Goal: Task Accomplishment & Management: Use online tool/utility

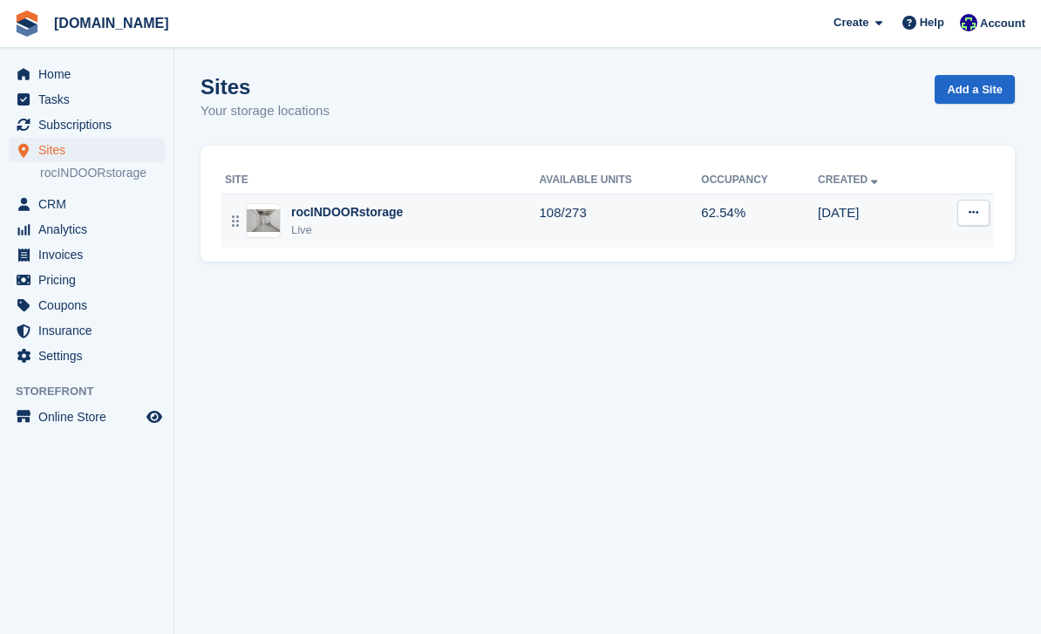
click at [323, 216] on div "rocINDOORstorage" at bounding box center [347, 212] width 112 height 18
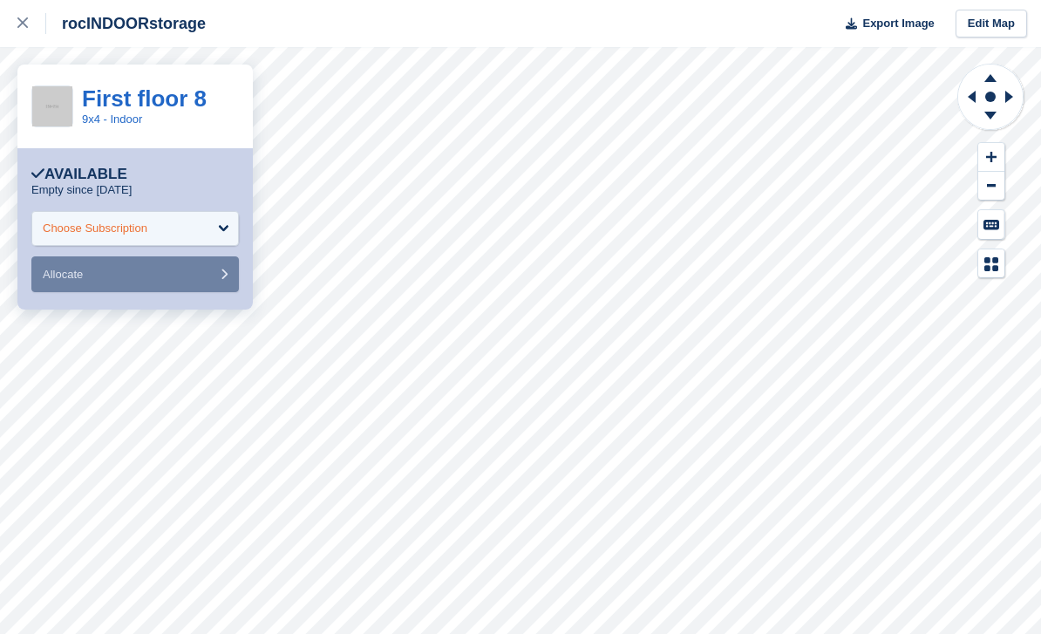
click at [174, 215] on div "Choose Subscription" at bounding box center [134, 228] width 207 height 35
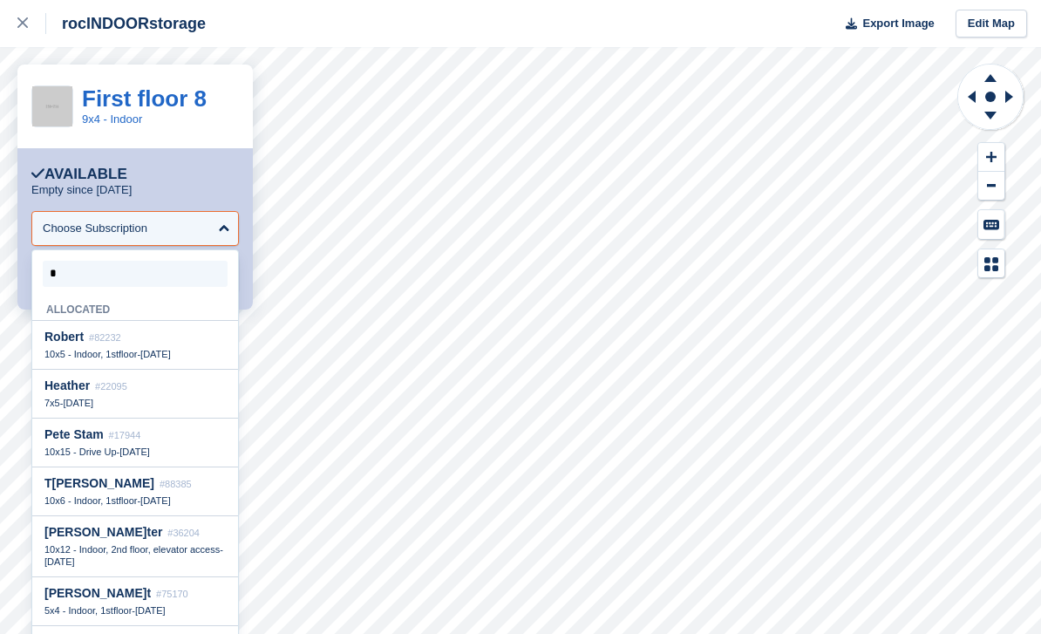
type input "**"
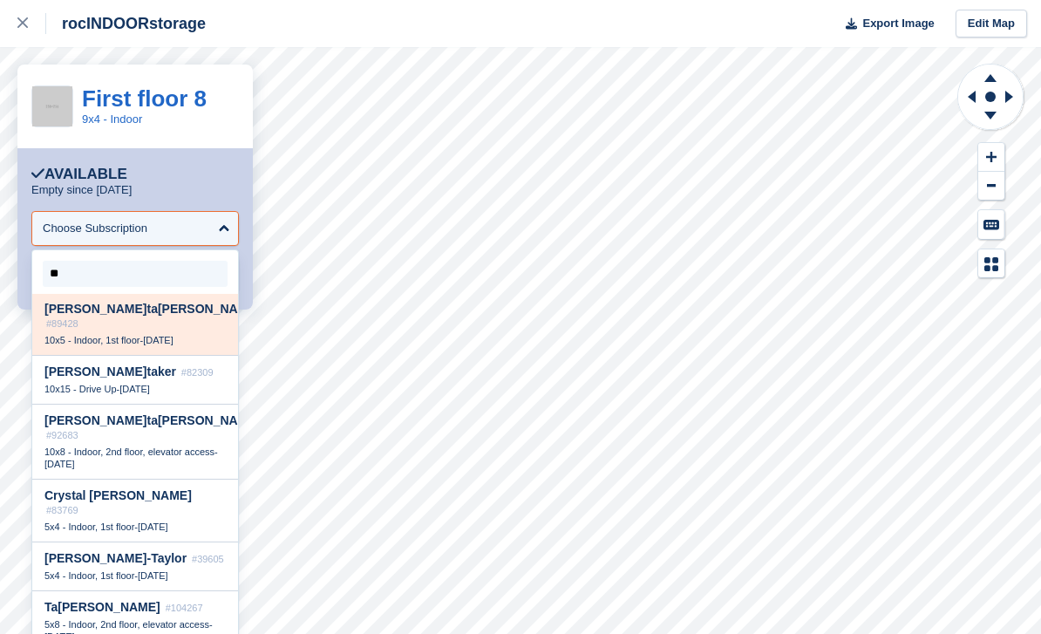
scroll to position [228, 0]
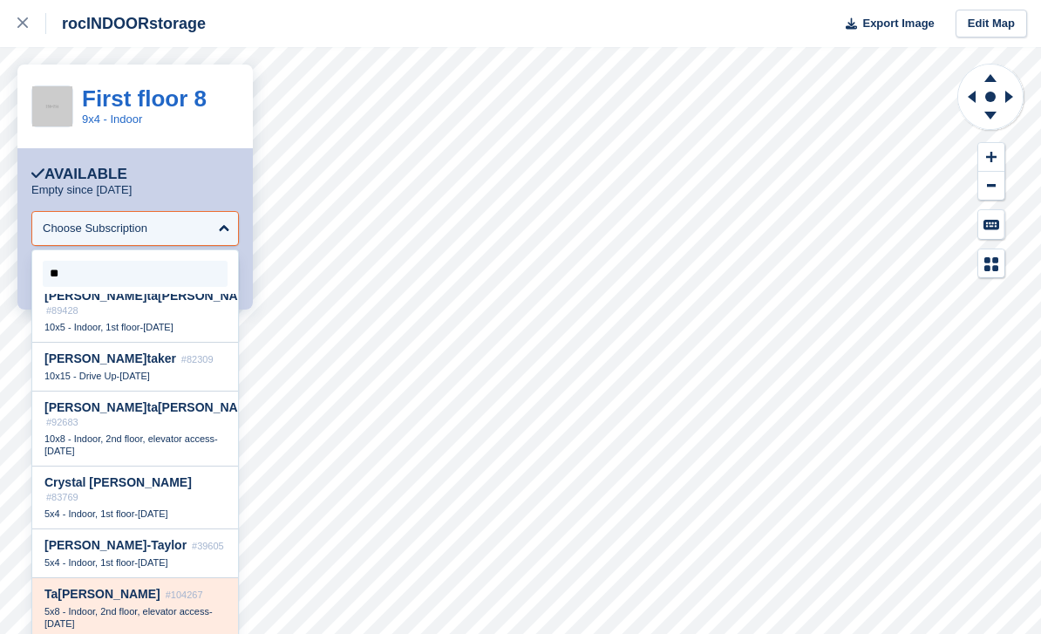
click at [147, 578] on div "Ta maya Richardson #104267 5x8 - Indoor, 2nd floor, elevator access - 29 Aug" at bounding box center [135, 608] width 206 height 61
select select "******"
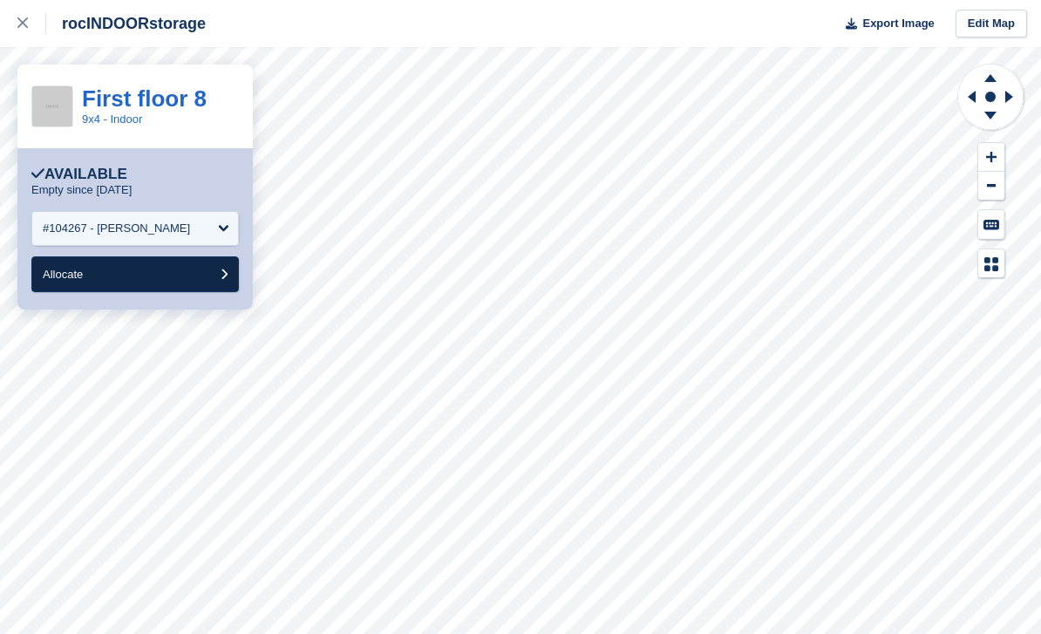
click at [113, 276] on button "Allocate" at bounding box center [134, 274] width 207 height 36
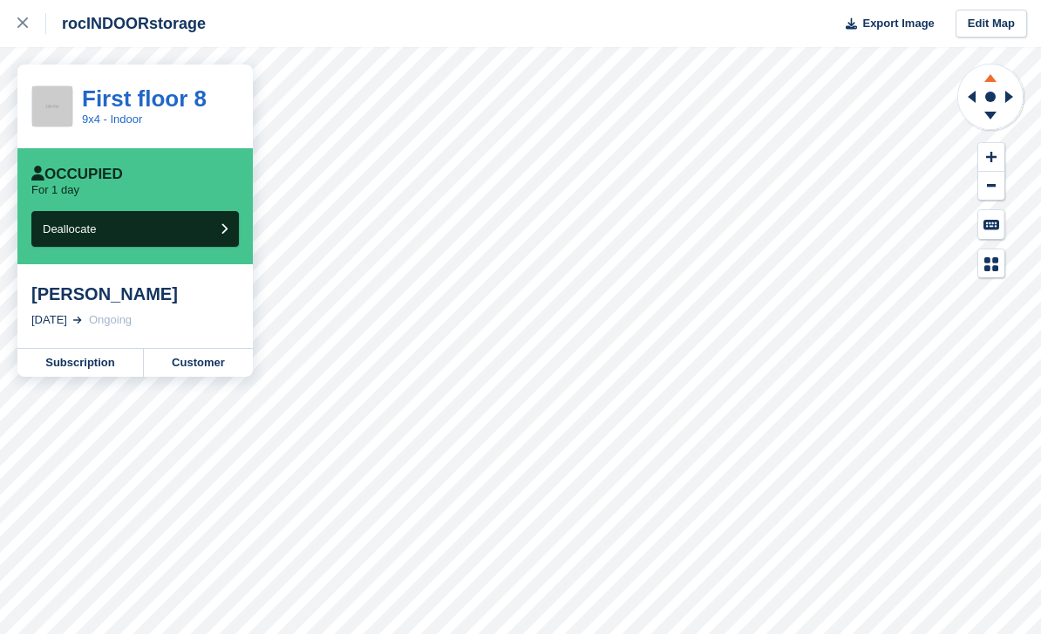
click at [994, 78] on icon at bounding box center [990, 76] width 45 height 22
click at [991, 84] on icon at bounding box center [990, 76] width 45 height 22
click at [992, 81] on icon at bounding box center [990, 78] width 12 height 8
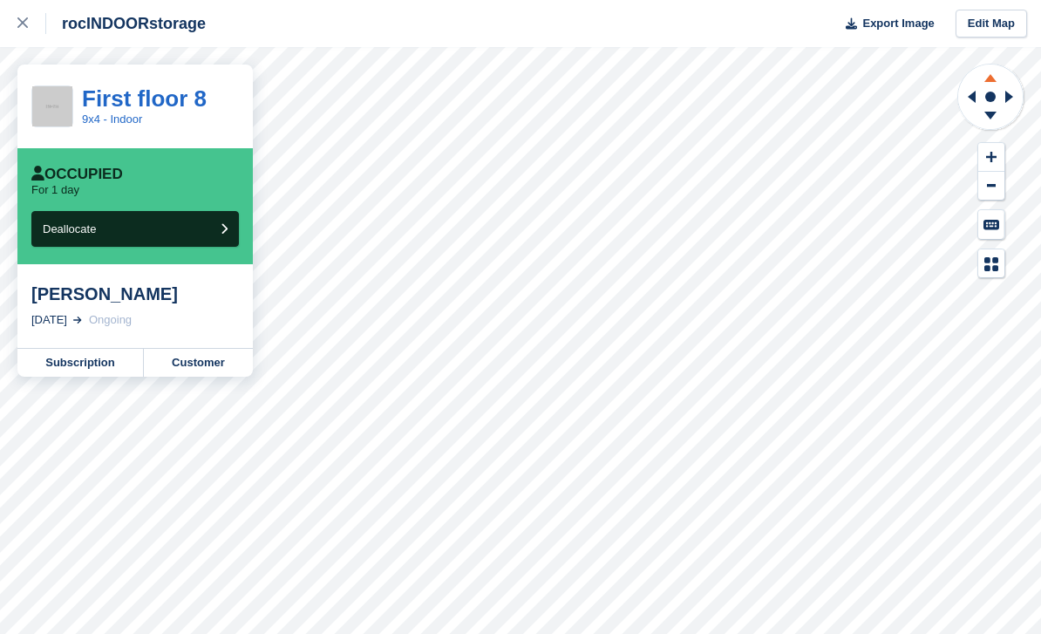
click at [992, 81] on icon at bounding box center [990, 78] width 12 height 8
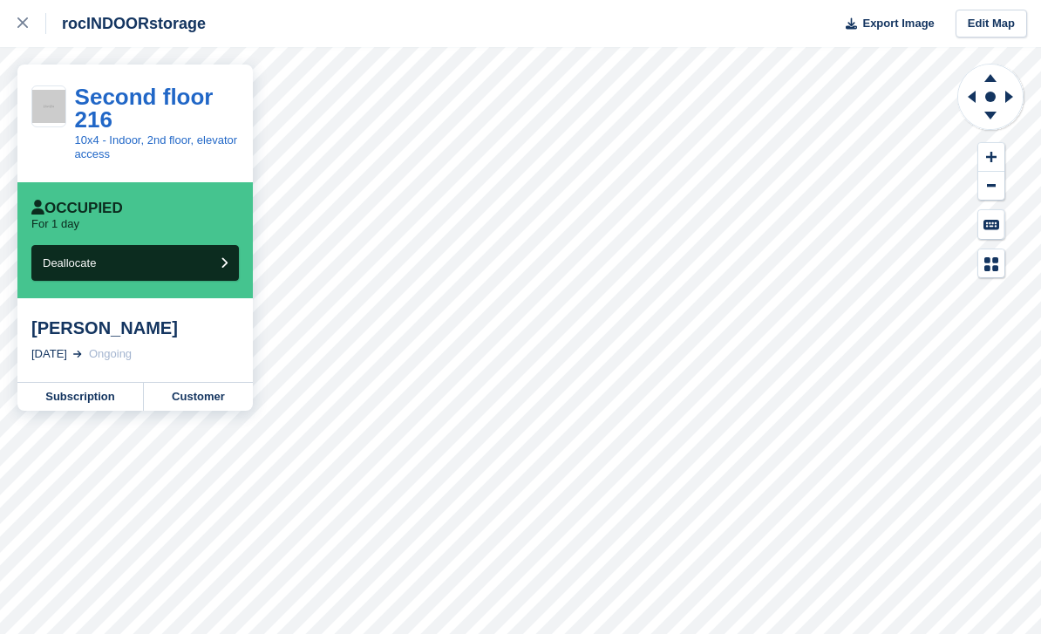
click at [119, 281] on button "Deallocate" at bounding box center [134, 263] width 207 height 36
